Goal: Task Accomplishment & Management: Manage account settings

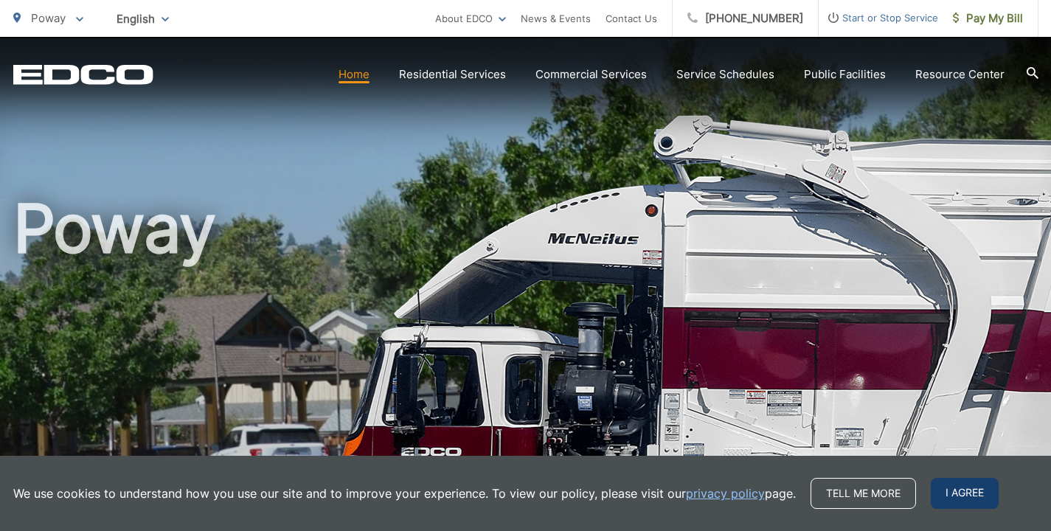
click at [979, 500] on span "I agree" at bounding box center [965, 493] width 68 height 31
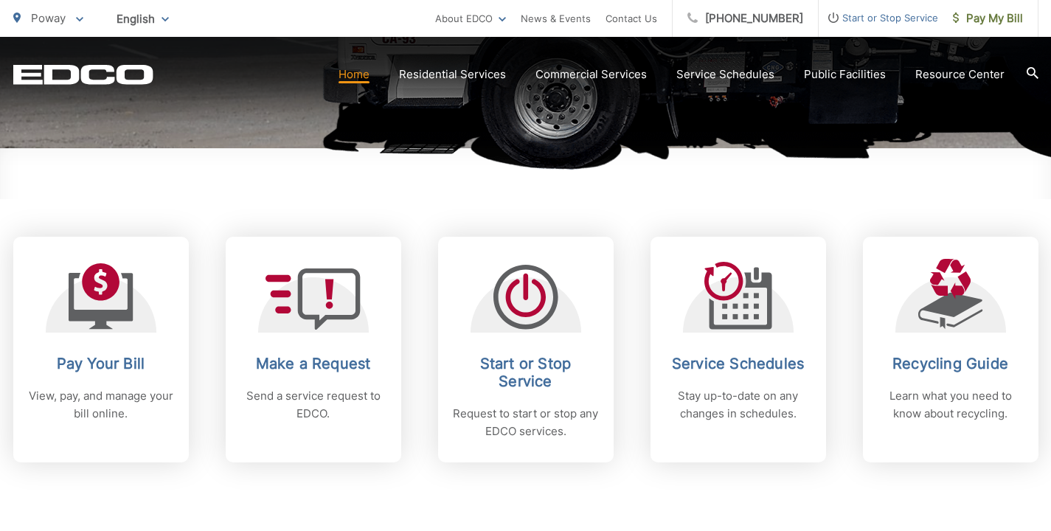
scroll to position [440, 0]
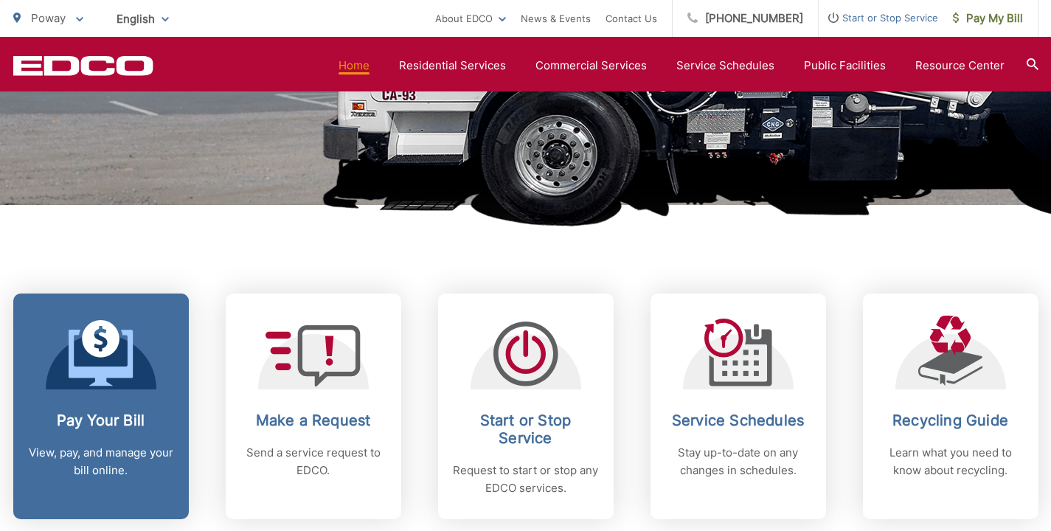
click at [148, 384] on div at bounding box center [101, 353] width 111 height 74
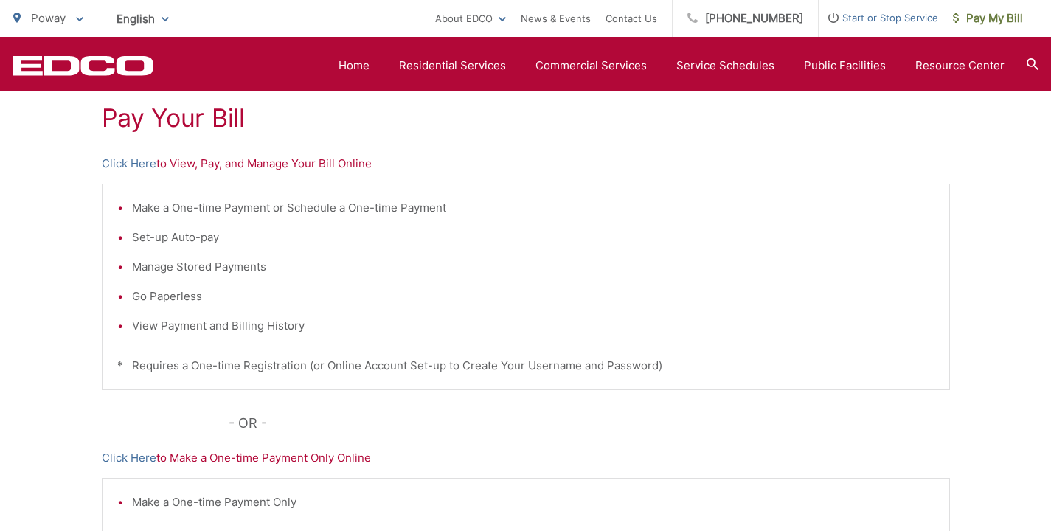
scroll to position [279, 0]
click at [258, 167] on p "Click Here to View, Pay, and Manage Your Bill Online" at bounding box center [526, 165] width 848 height 18
click at [141, 170] on link "Click Here" at bounding box center [129, 165] width 55 height 18
